Goal: Task Accomplishment & Management: Use online tool/utility

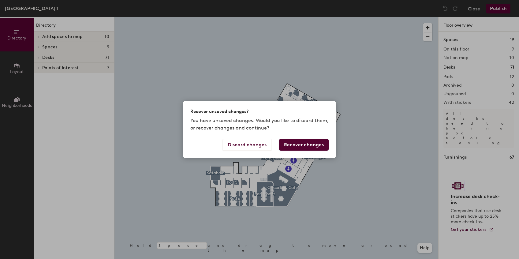
click at [310, 145] on button "Recover changes" at bounding box center [304, 145] width 50 height 12
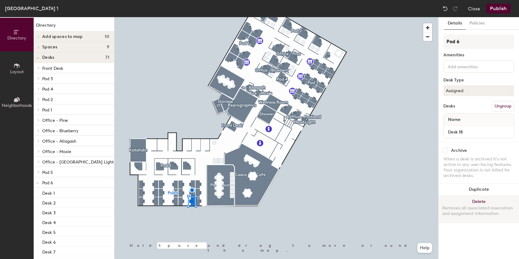
click at [481, 202] on button "Delete Removes all associated reservation and assignment information" at bounding box center [478, 208] width 80 height 27
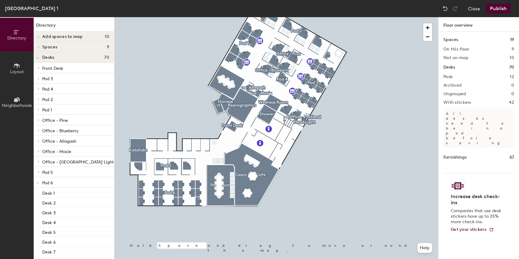
click at [502, 9] on button "Publish" at bounding box center [498, 9] width 24 height 10
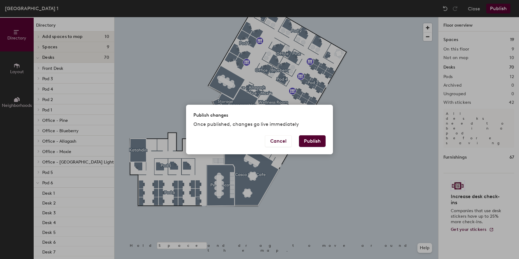
click at [314, 142] on button "Publish" at bounding box center [312, 141] width 27 height 12
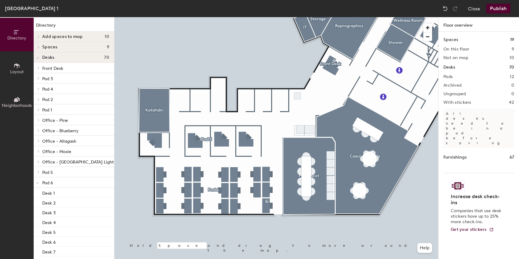
click at [503, 10] on button "Publish" at bounding box center [498, 9] width 24 height 10
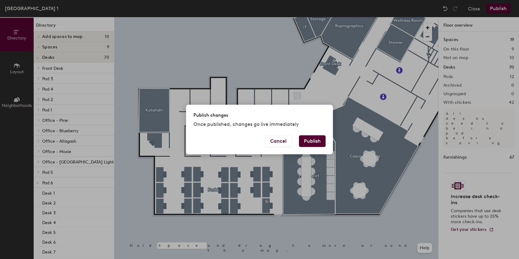
click at [303, 137] on button "Publish" at bounding box center [312, 141] width 27 height 12
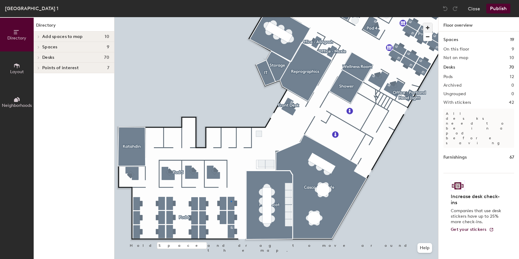
click at [231, 17] on div at bounding box center [276, 17] width 324 height 0
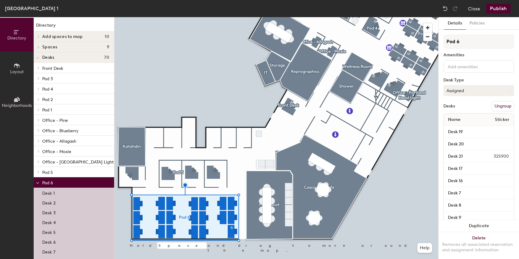
click at [508, 91] on icon at bounding box center [509, 90] width 2 height 1
click at [461, 127] on div "Hoteled" at bounding box center [474, 127] width 61 height 9
click at [496, 9] on button "Publish" at bounding box center [498, 9] width 24 height 10
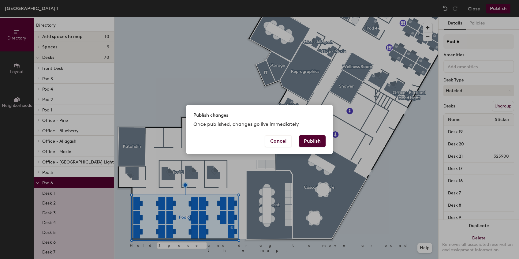
click at [315, 141] on button "Publish" at bounding box center [312, 141] width 27 height 12
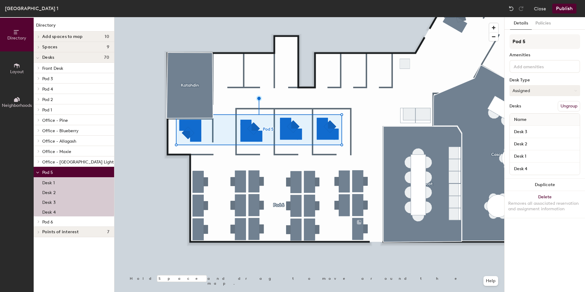
click at [519, 88] on button "Assigned" at bounding box center [544, 90] width 71 height 11
click at [519, 126] on div "Hoteled" at bounding box center [540, 127] width 61 height 9
click at [519, 8] on button "Publish" at bounding box center [564, 9] width 24 height 10
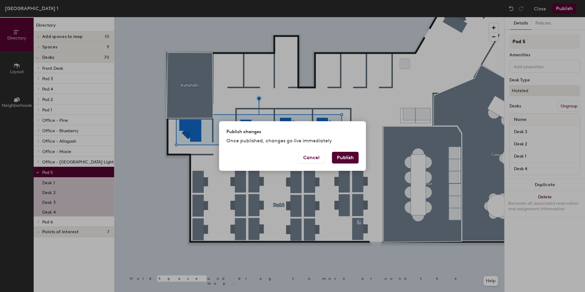
click at [348, 157] on button "Publish" at bounding box center [345, 158] width 27 height 12
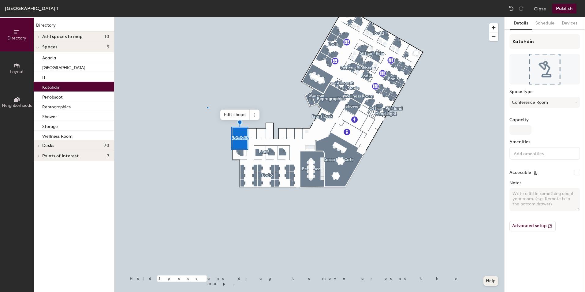
click at [207, 17] on div at bounding box center [309, 17] width 390 height 0
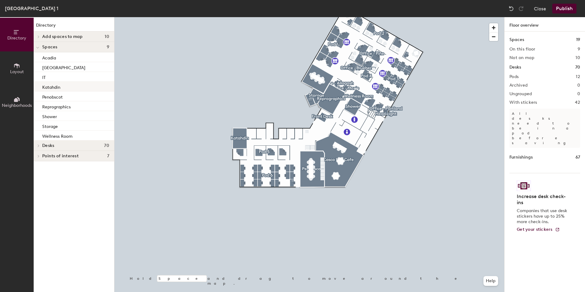
click at [73, 85] on div "Katahdin" at bounding box center [74, 87] width 80 height 10
